Goal: Information Seeking & Learning: Learn about a topic

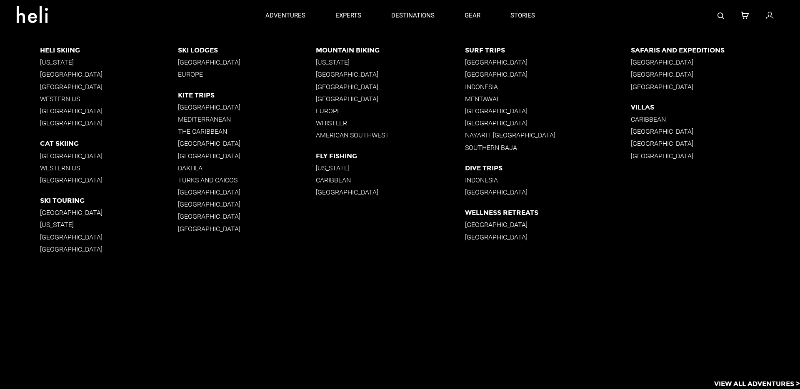
click at [187, 142] on p "[GEOGRAPHIC_DATA]" at bounding box center [247, 144] width 138 height 8
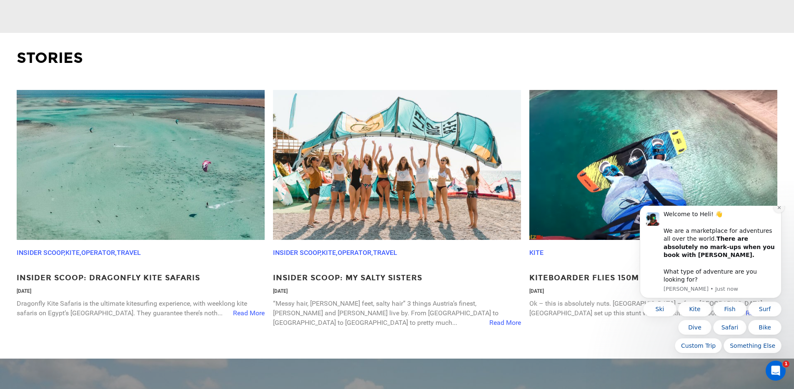
click at [779, 210] on icon "Dismiss notification" at bounding box center [779, 207] width 5 height 5
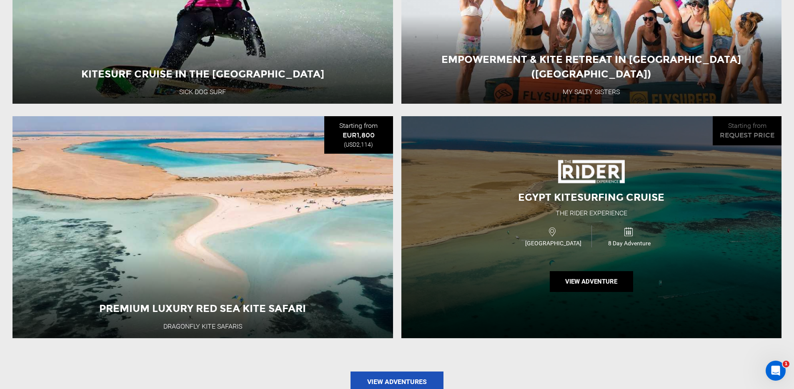
scroll to position [935, 0]
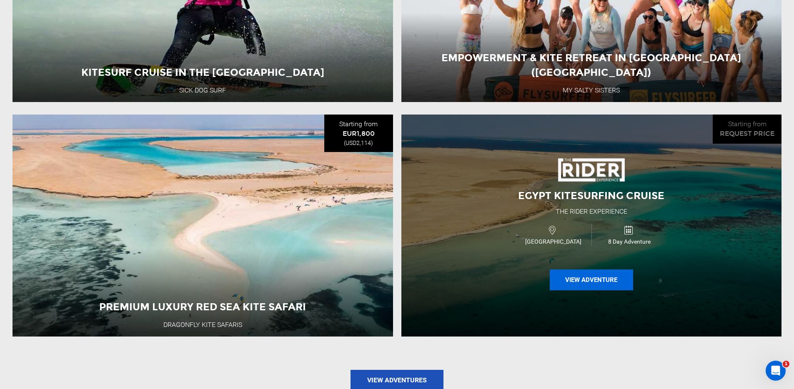
click at [602, 283] on button "View Adventure" at bounding box center [591, 280] width 83 height 21
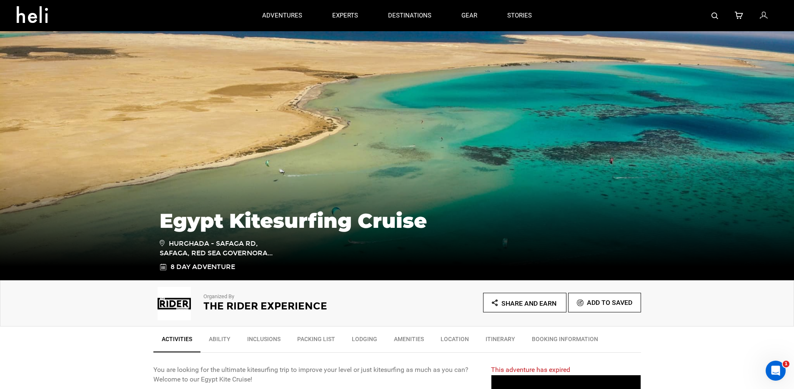
click at [242, 307] on h2 "The Rider Experience" at bounding box center [288, 306] width 171 height 11
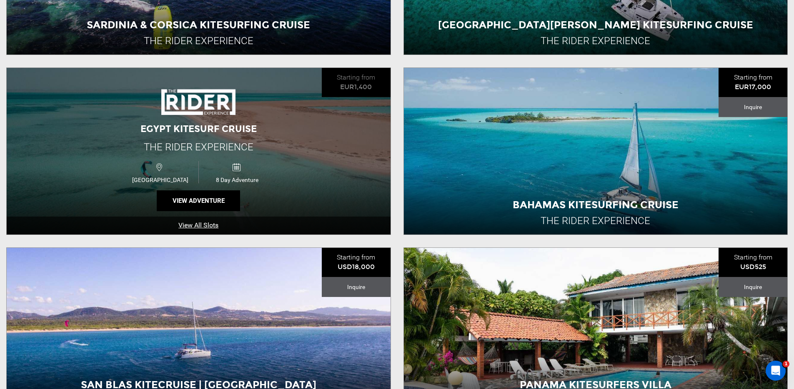
scroll to position [390, 0]
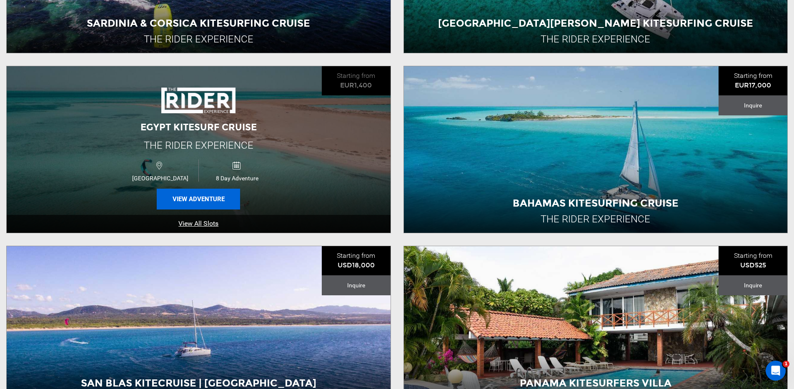
click at [197, 202] on button "View Adventure" at bounding box center [198, 199] width 83 height 21
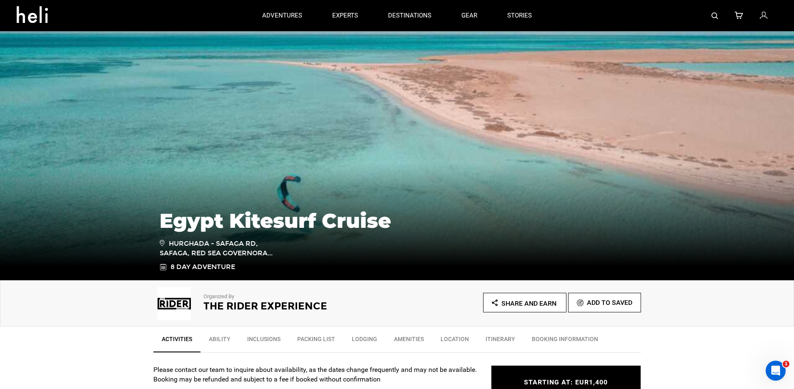
scroll to position [169, 0]
